Goal: Subscribe to service/newsletter

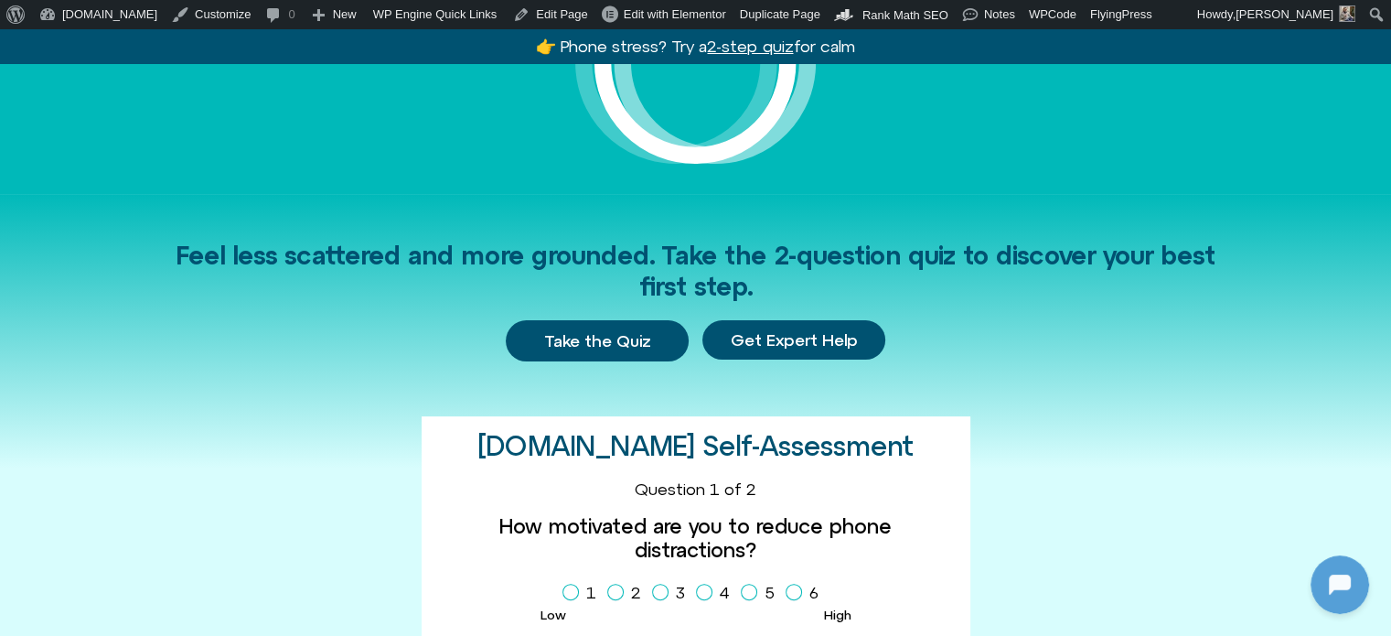
scroll to position [823, 0]
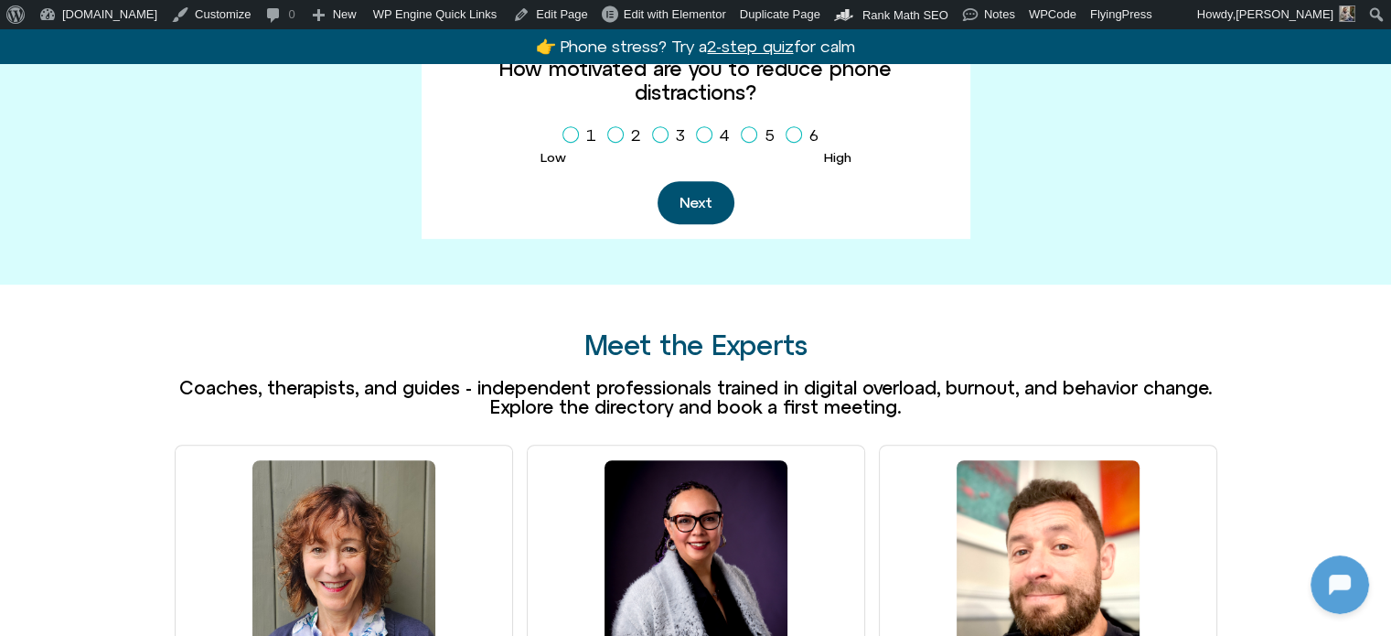
drag, startPoint x: 567, startPoint y: 106, endPoint x: 591, endPoint y: 129, distance: 33.0
click at [567, 130] on icon "Homepage Sign Up" at bounding box center [570, 134] width 11 height 9
click at [702, 184] on button "Next" at bounding box center [696, 202] width 77 height 43
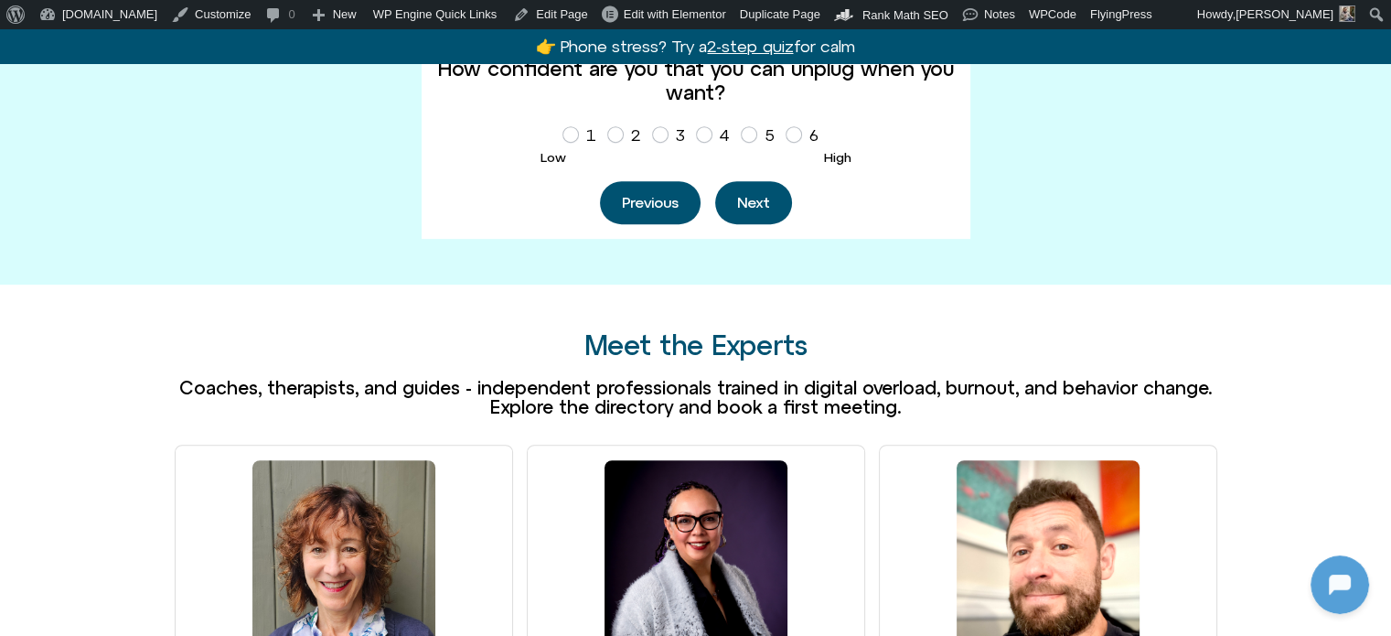
scroll to position [816, 0]
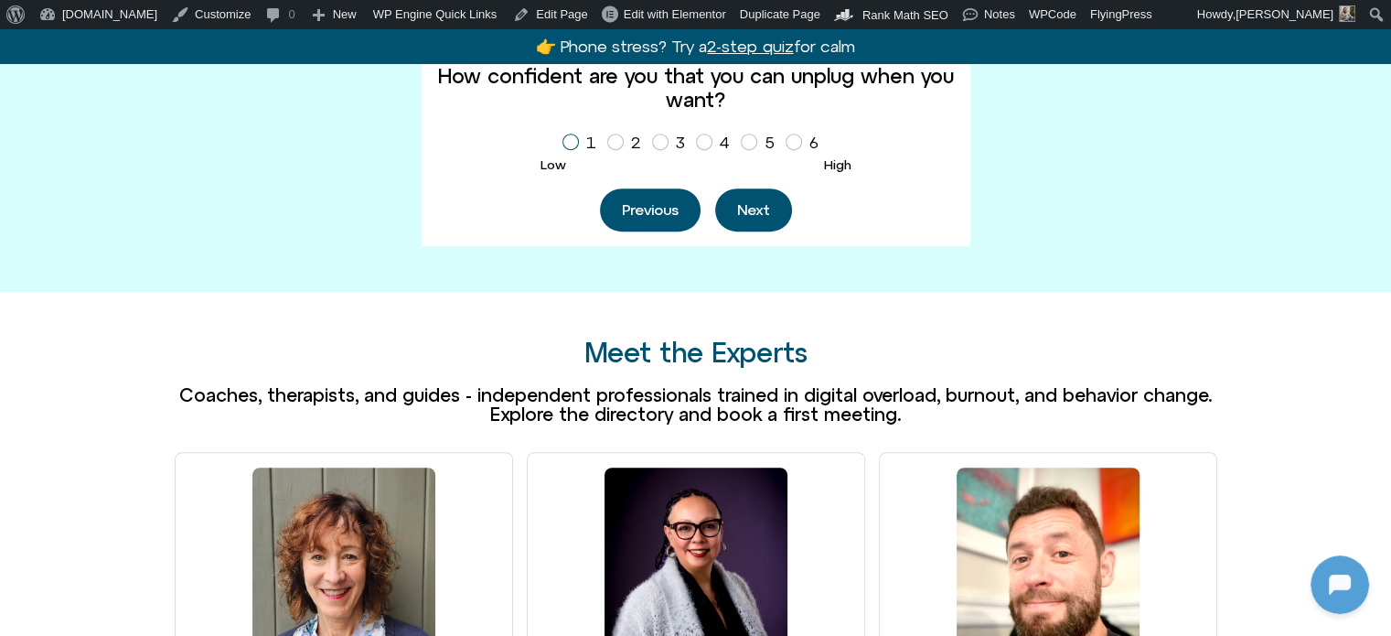
click at [568, 141] on icon "Homepage Sign Up" at bounding box center [570, 141] width 11 height 9
click at [717, 197] on div "Next" at bounding box center [753, 209] width 77 height 43
click at [738, 213] on button "Next" at bounding box center [753, 209] width 77 height 43
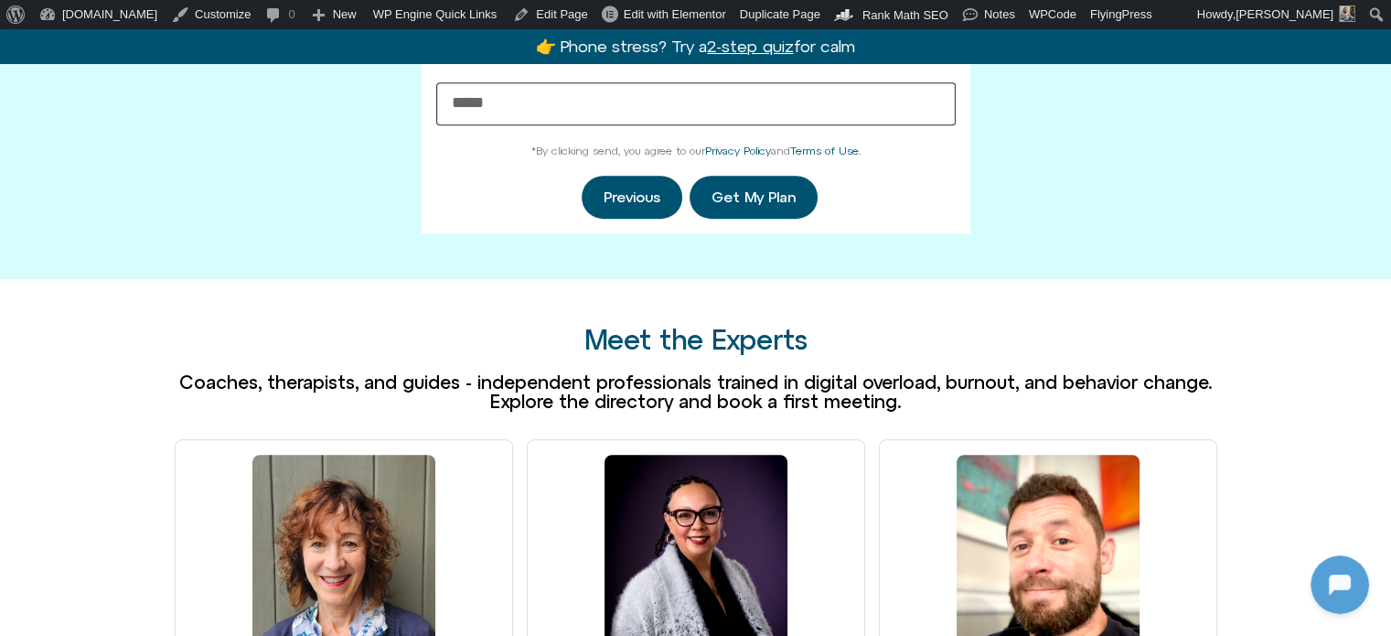
click at [605, 122] on input "What's your email address?" at bounding box center [695, 103] width 519 height 43
type input "**********"
click button "Get My Plan" at bounding box center [754, 197] width 128 height 43
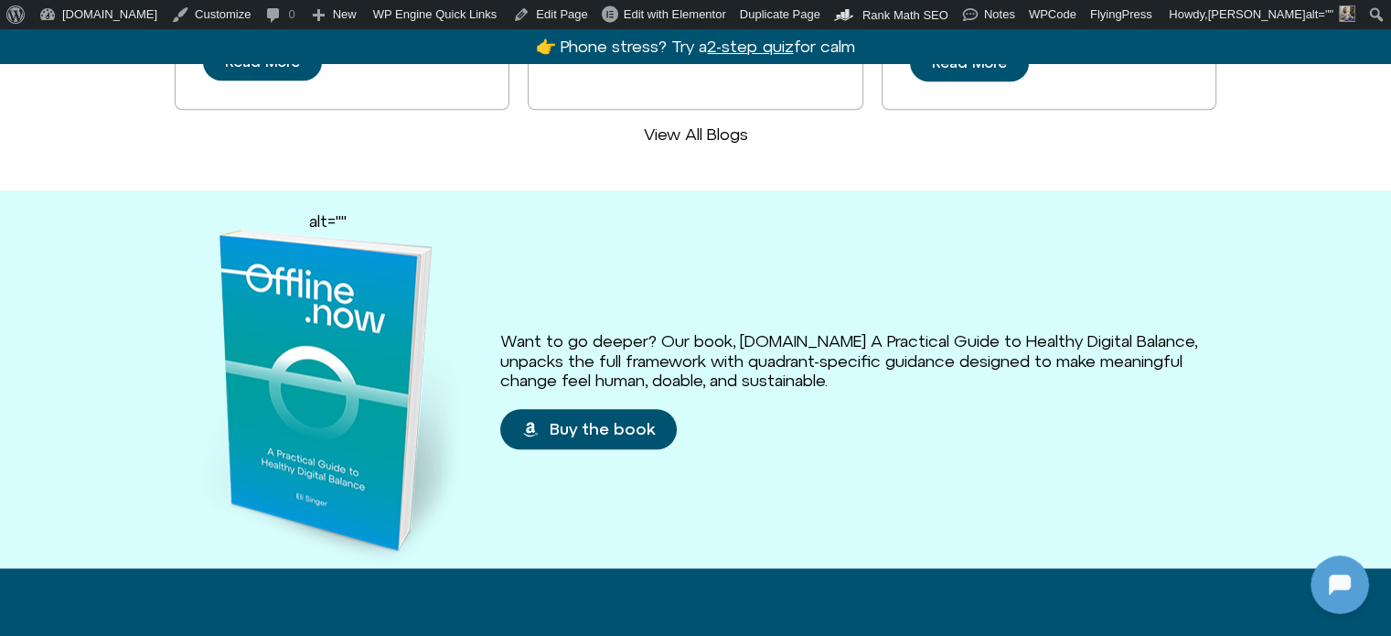
scroll to position [1914, 0]
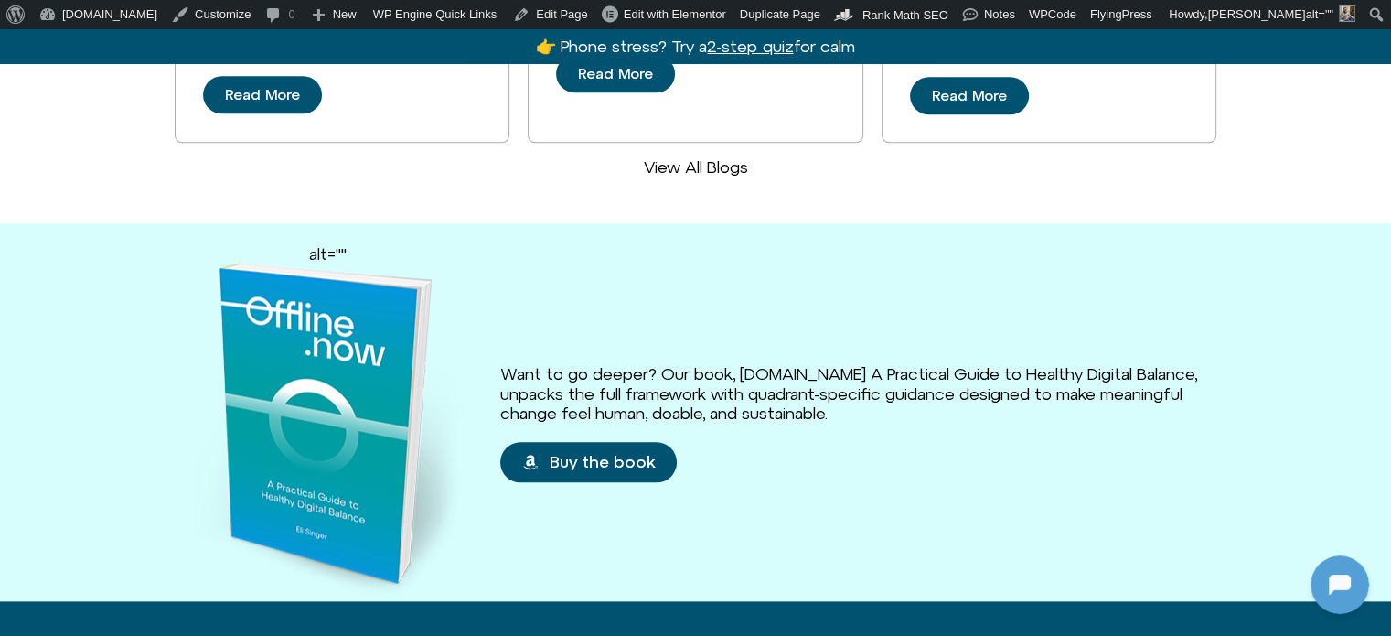
click at [777, 364] on h3 "Want to go deeper? Our book, [DOMAIN_NAME] A Practical Guide to Healthy Digital…" at bounding box center [858, 393] width 717 height 59
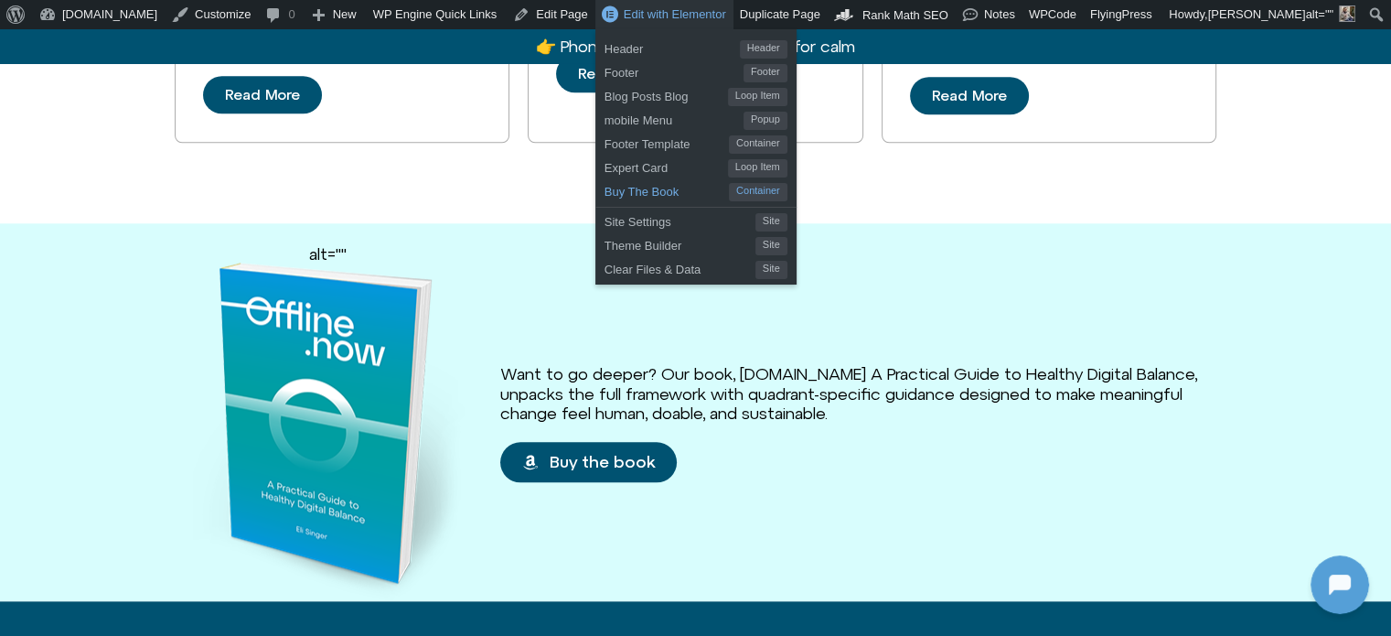
click at [605, 191] on span "Buy The Book" at bounding box center [667, 189] width 124 height 24
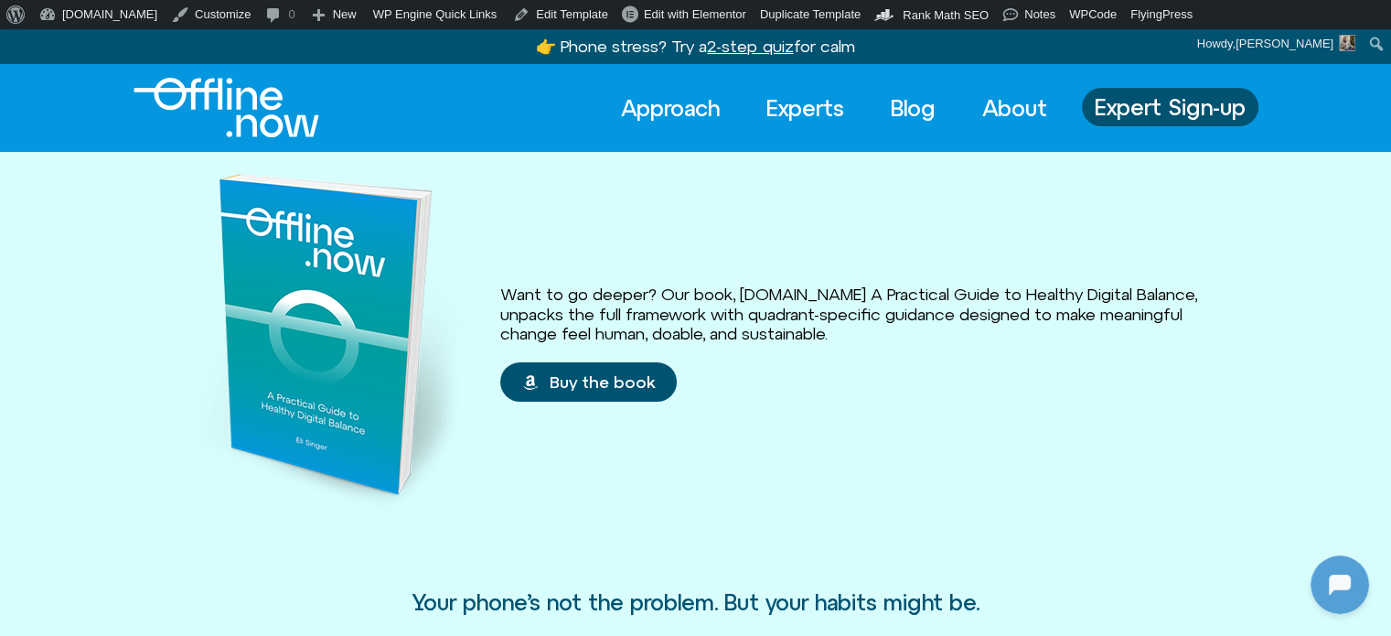
scroll to position [1522, 0]
drag, startPoint x: 235, startPoint y: 89, endPoint x: 246, endPoint y: 108, distance: 22.1
click at [235, 89] on img "Logo" at bounding box center [227, 107] width 186 height 59
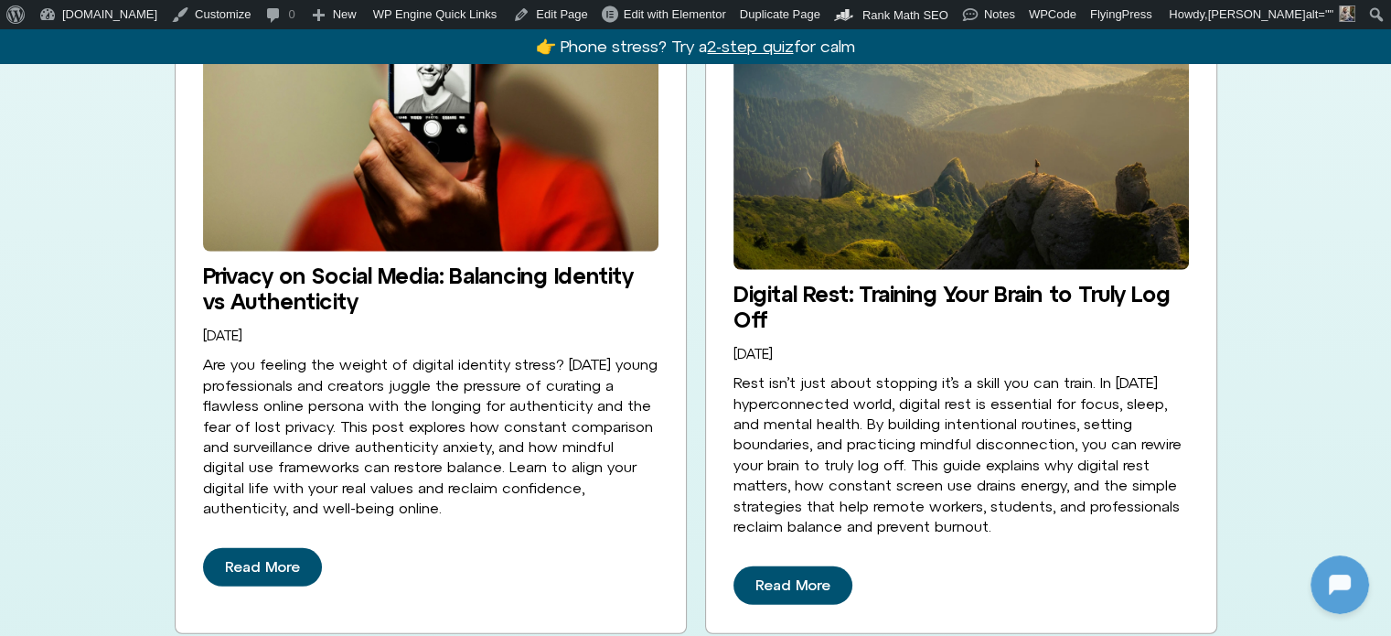
scroll to position [5423, 0]
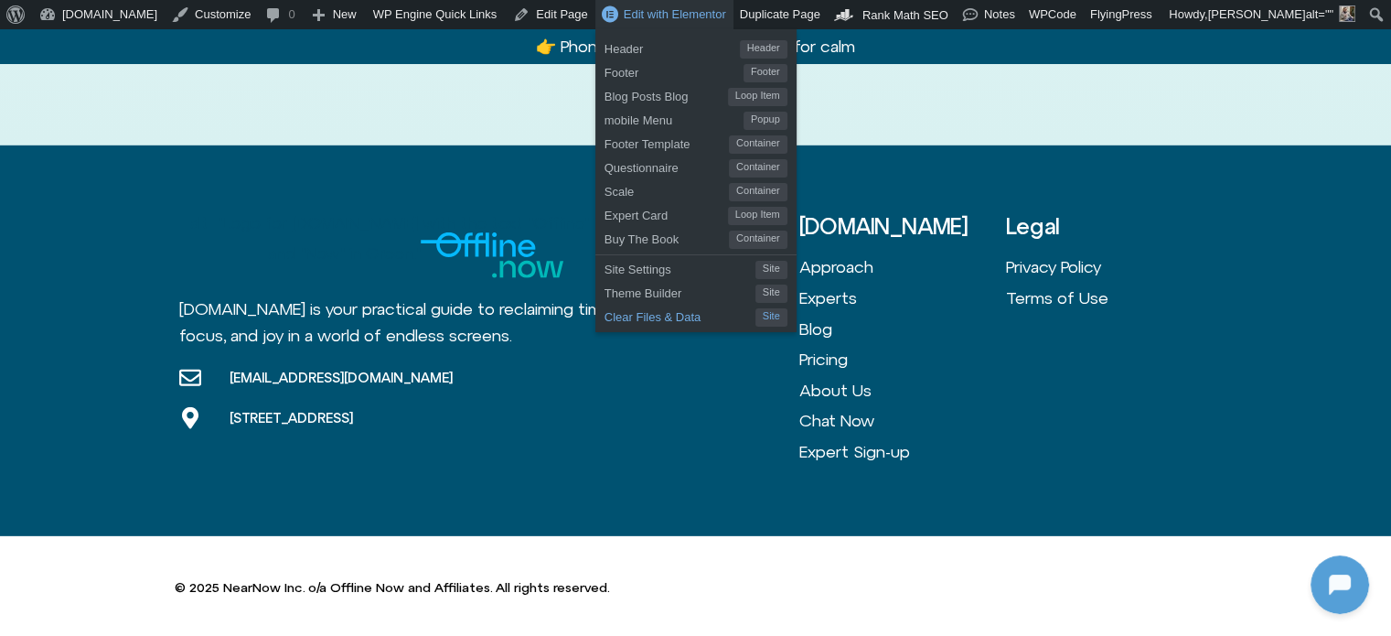
click at [605, 316] on span "Clear Files & Data" at bounding box center [680, 315] width 151 height 24
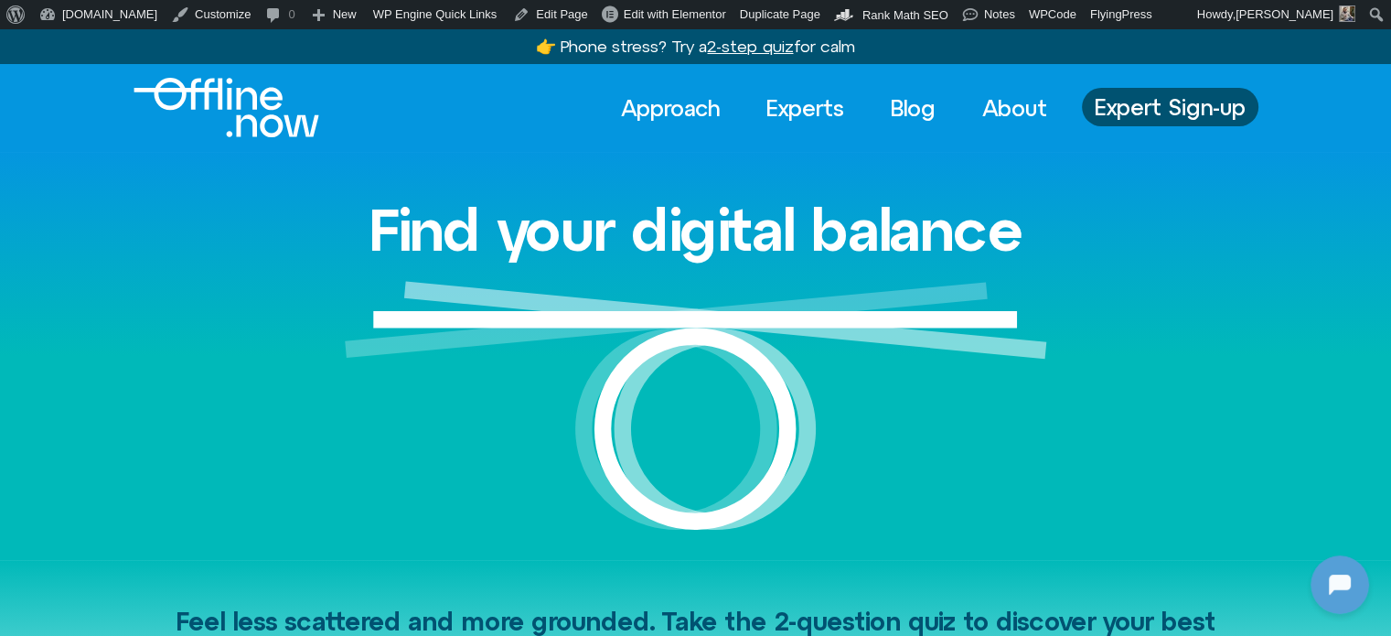
scroll to position [1620, 0]
click at [789, 108] on link "Experts" at bounding box center [805, 108] width 111 height 40
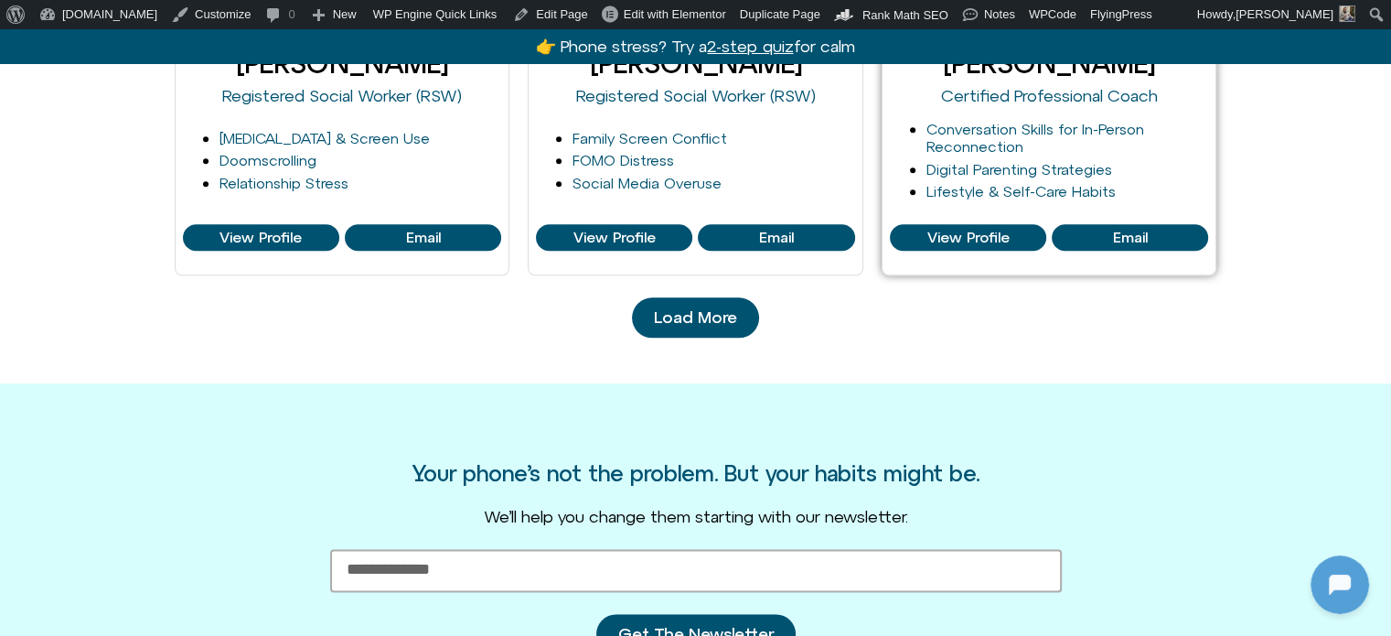
scroll to position [2690, 0]
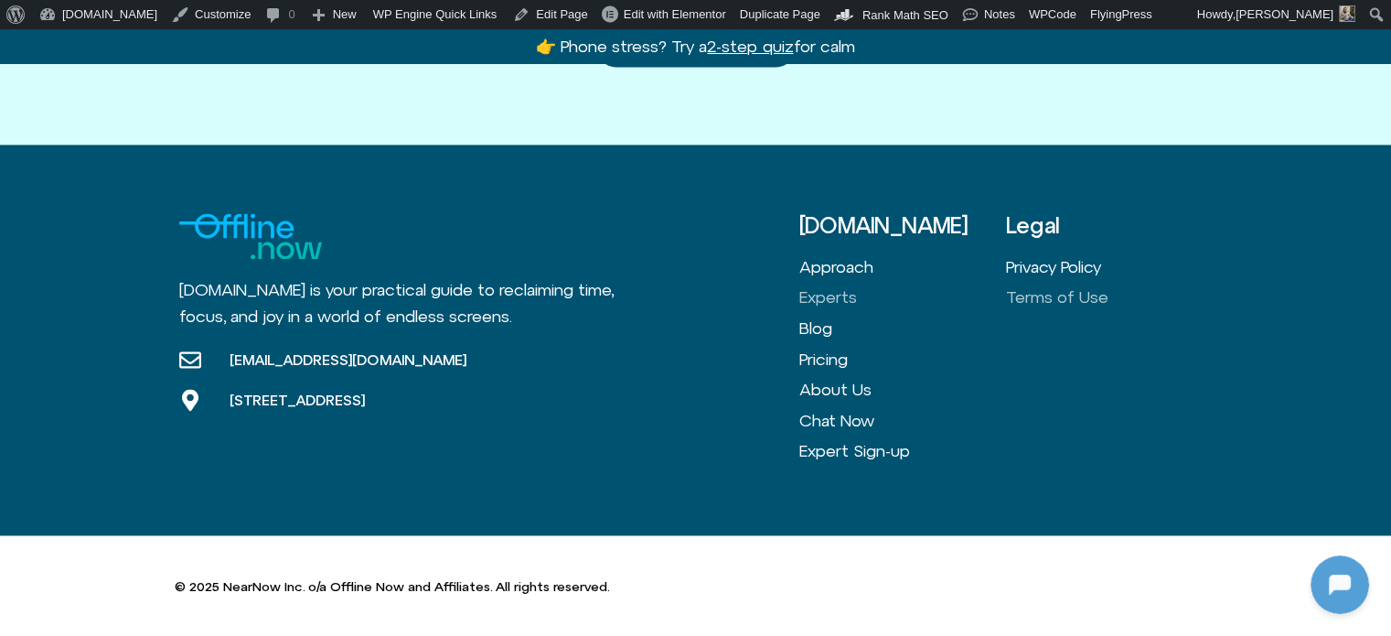
click at [1040, 290] on link "Terms of Use" at bounding box center [1109, 297] width 207 height 31
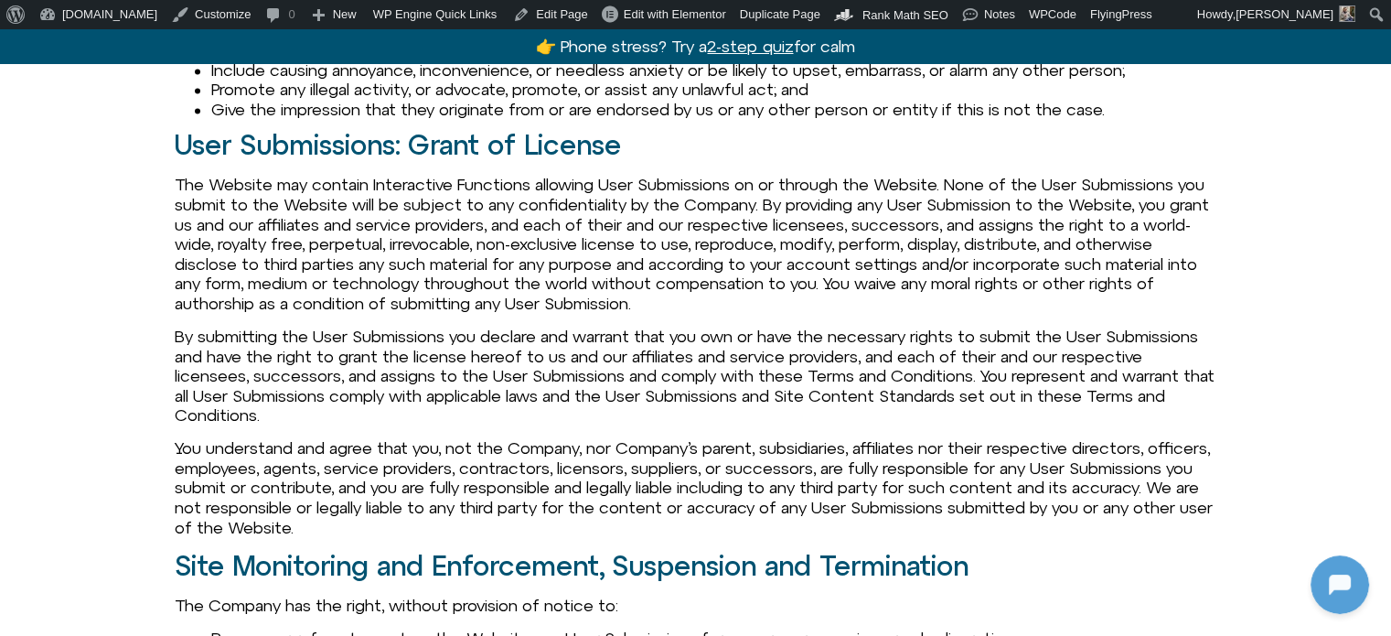
scroll to position [2835, 0]
